Goal: Task Accomplishment & Management: Use online tool/utility

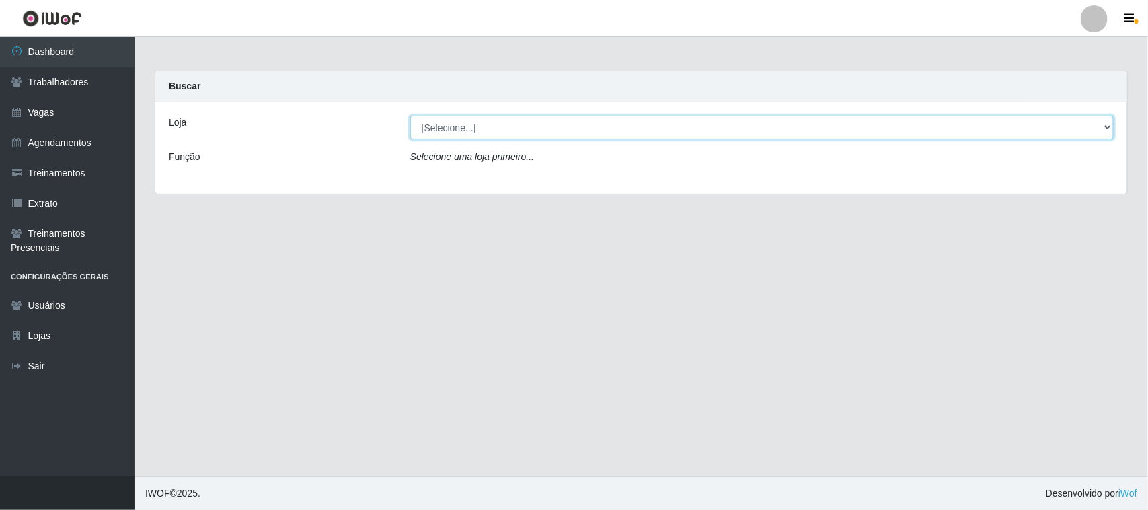
click at [468, 129] on select "[Selecione...] Nordestão - [GEOGRAPHIC_DATA]" at bounding box center [761, 128] width 703 height 24
select select "420"
click at [410, 116] on select "[Selecione...] Nordestão - [GEOGRAPHIC_DATA]" at bounding box center [761, 128] width 703 height 24
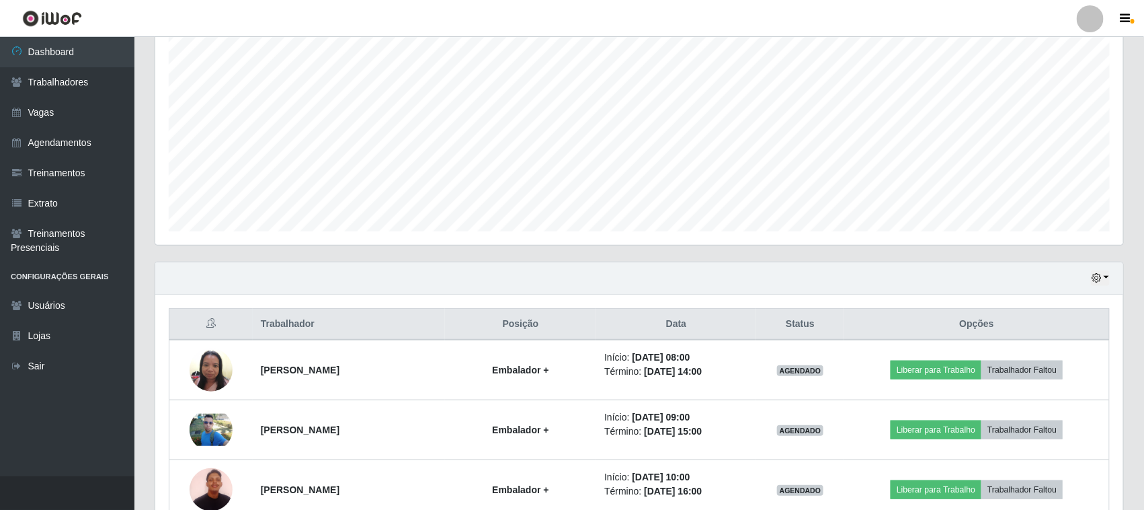
scroll to position [84, 0]
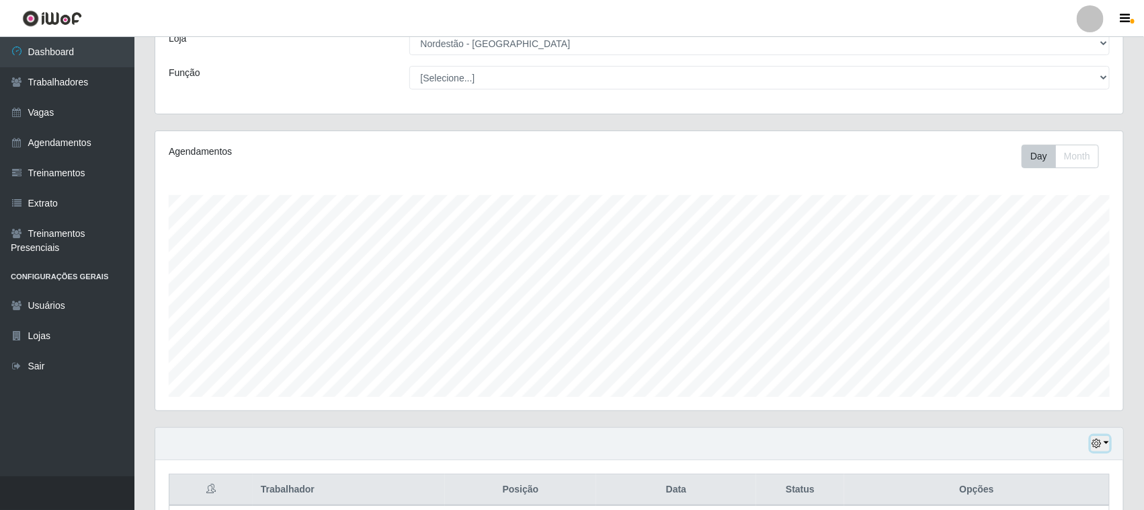
click at [1097, 442] on icon "button" at bounding box center [1096, 442] width 9 height 9
click at [1069, 365] on button "3 dias" at bounding box center [1055, 364] width 106 height 28
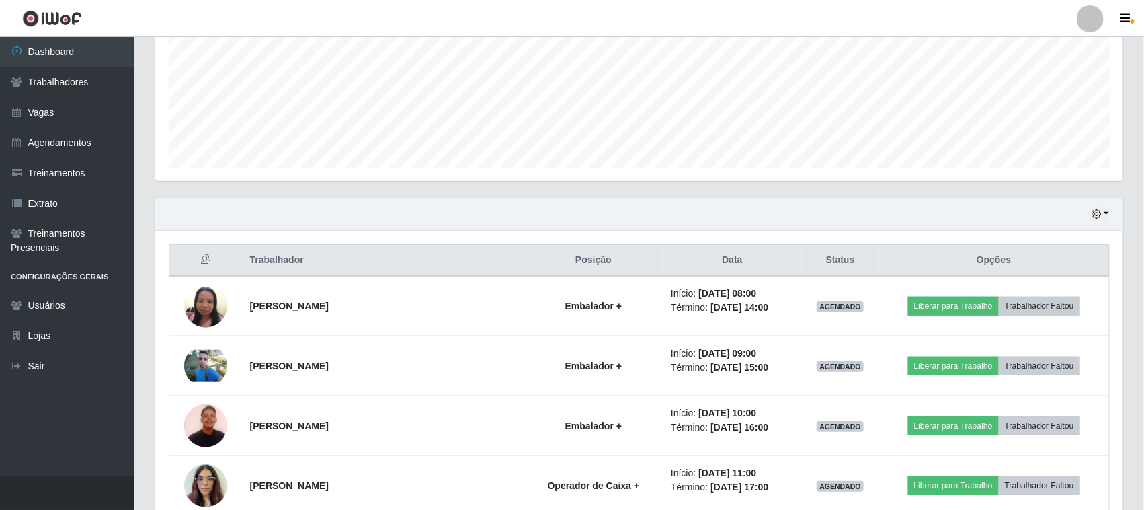
scroll to position [397, 0]
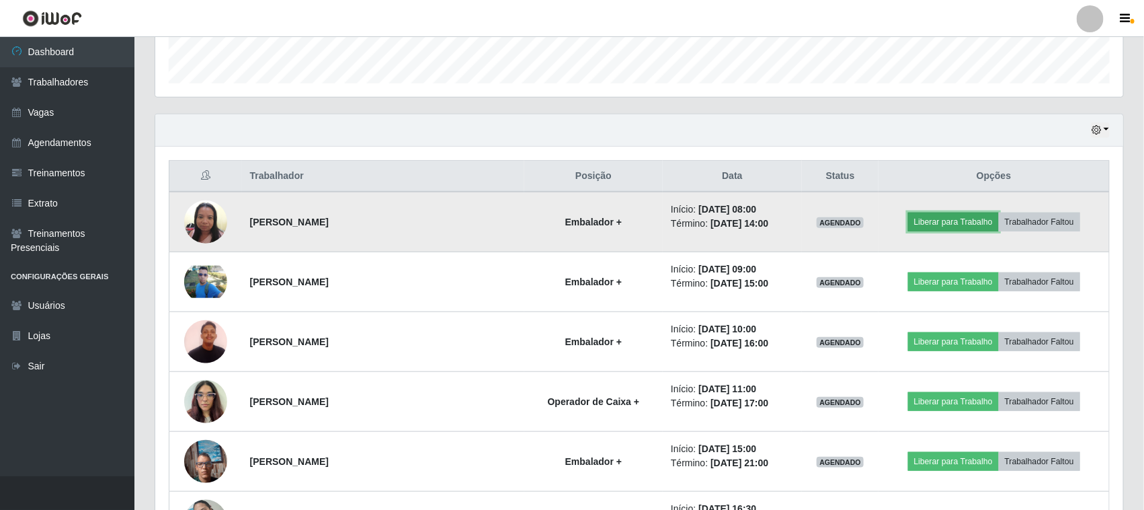
click at [939, 223] on button "Liberar para Trabalho" at bounding box center [953, 221] width 91 height 19
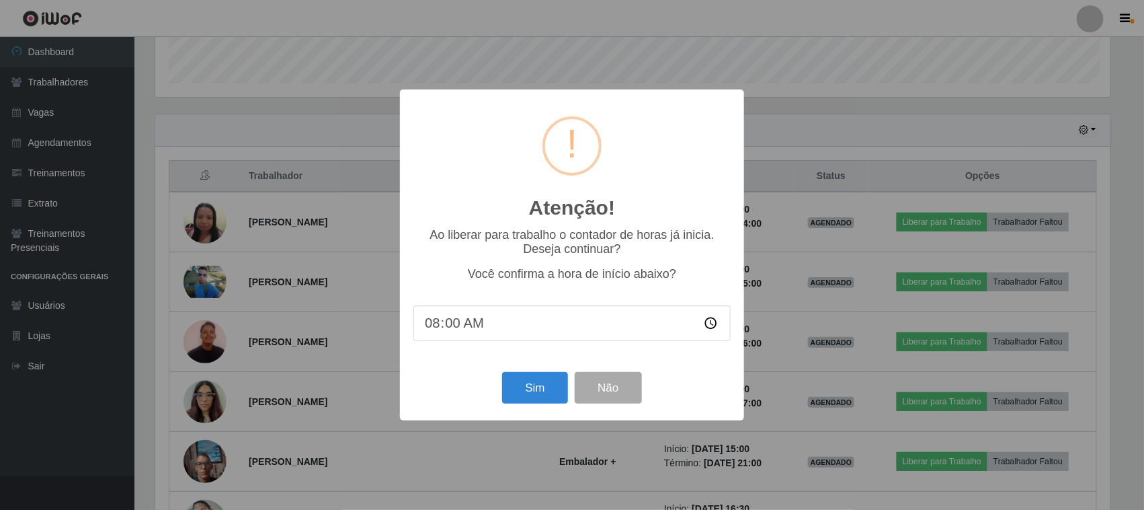
scroll to position [280, 959]
click at [537, 391] on button "Sim" at bounding box center [536, 388] width 65 height 32
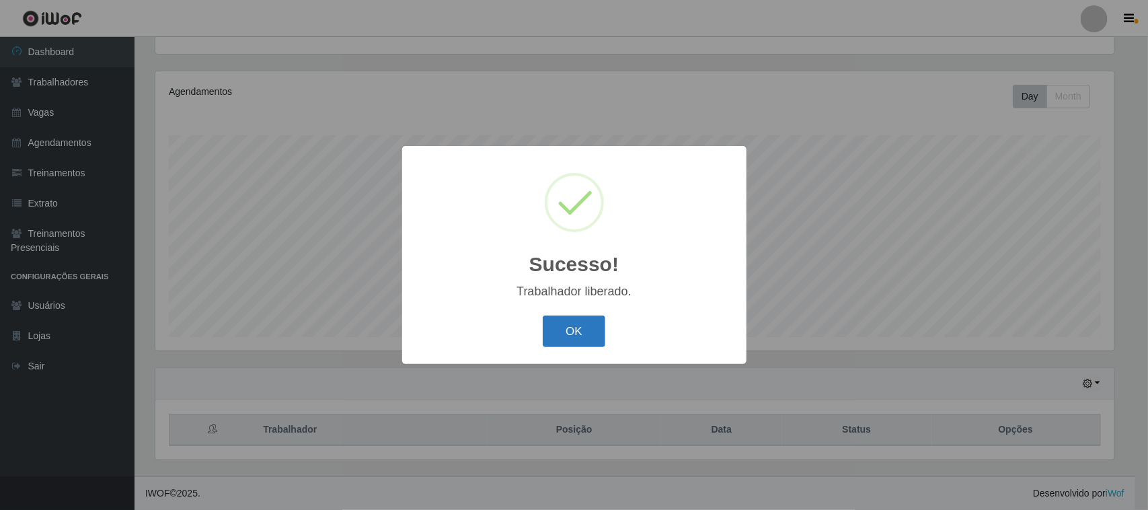
click at [566, 335] on button "OK" at bounding box center [574, 331] width 63 height 32
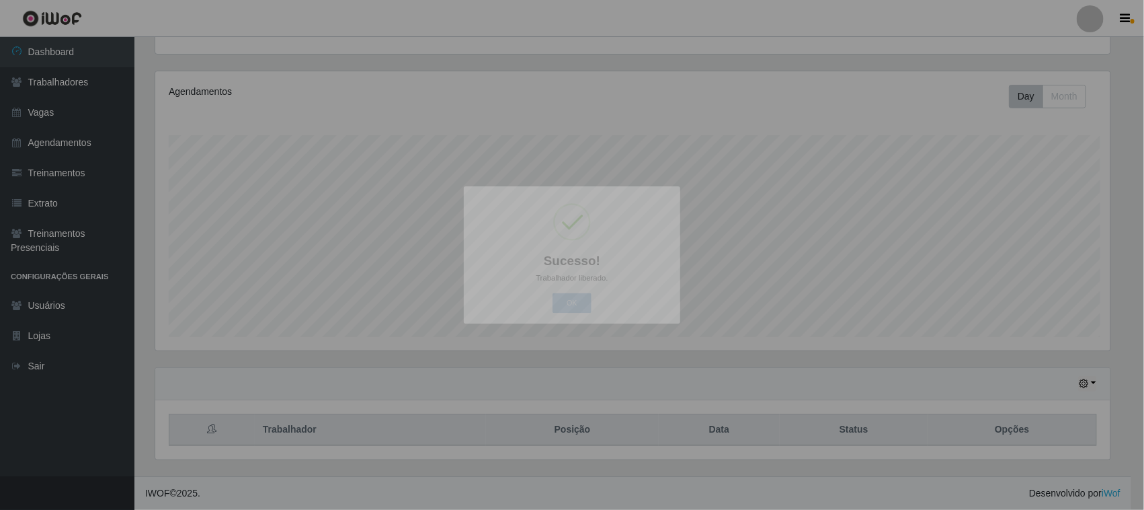
scroll to position [280, 968]
